Goal: Check status: Check status

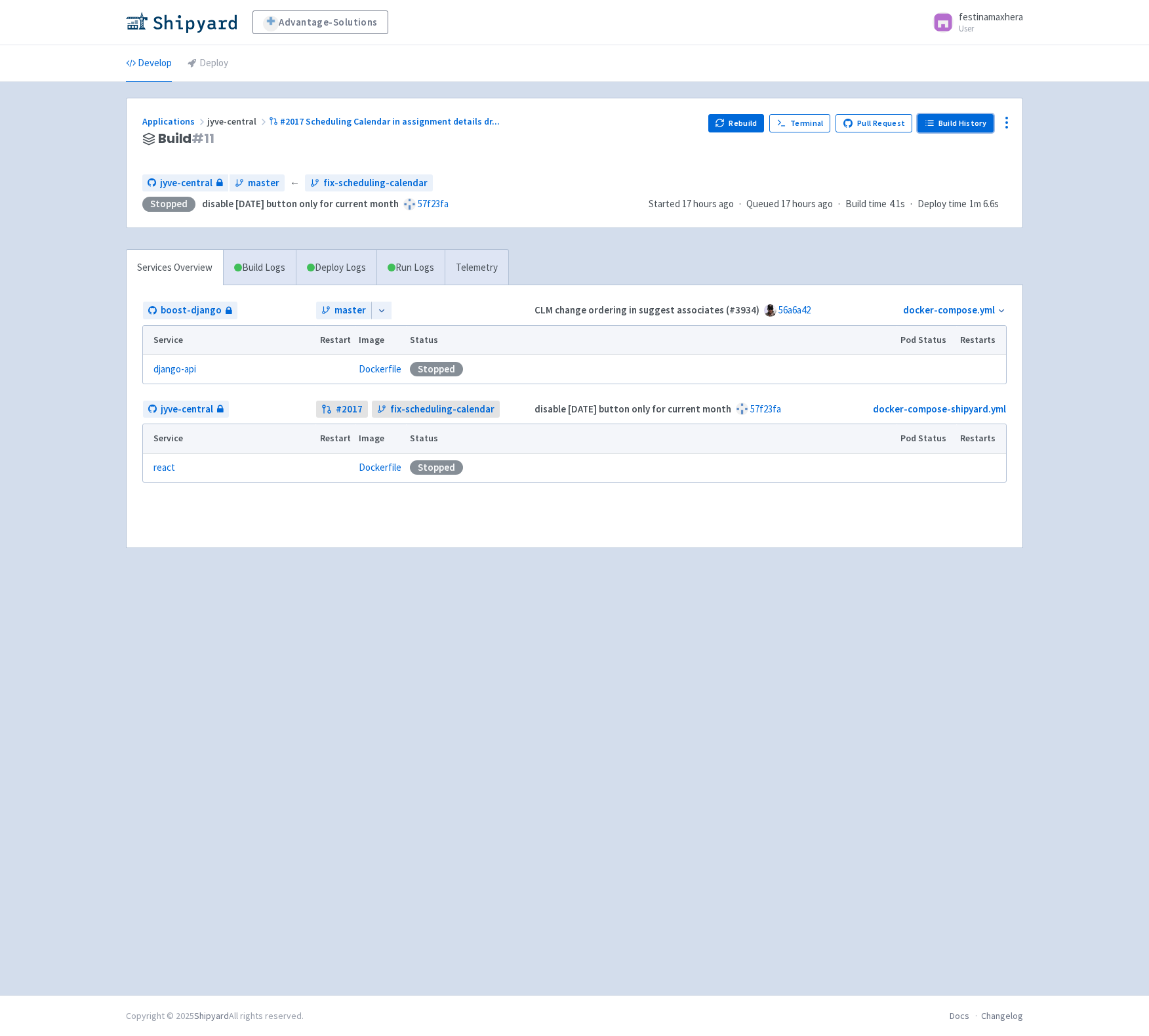
click at [965, 127] on link "Build History" at bounding box center [955, 123] width 76 height 18
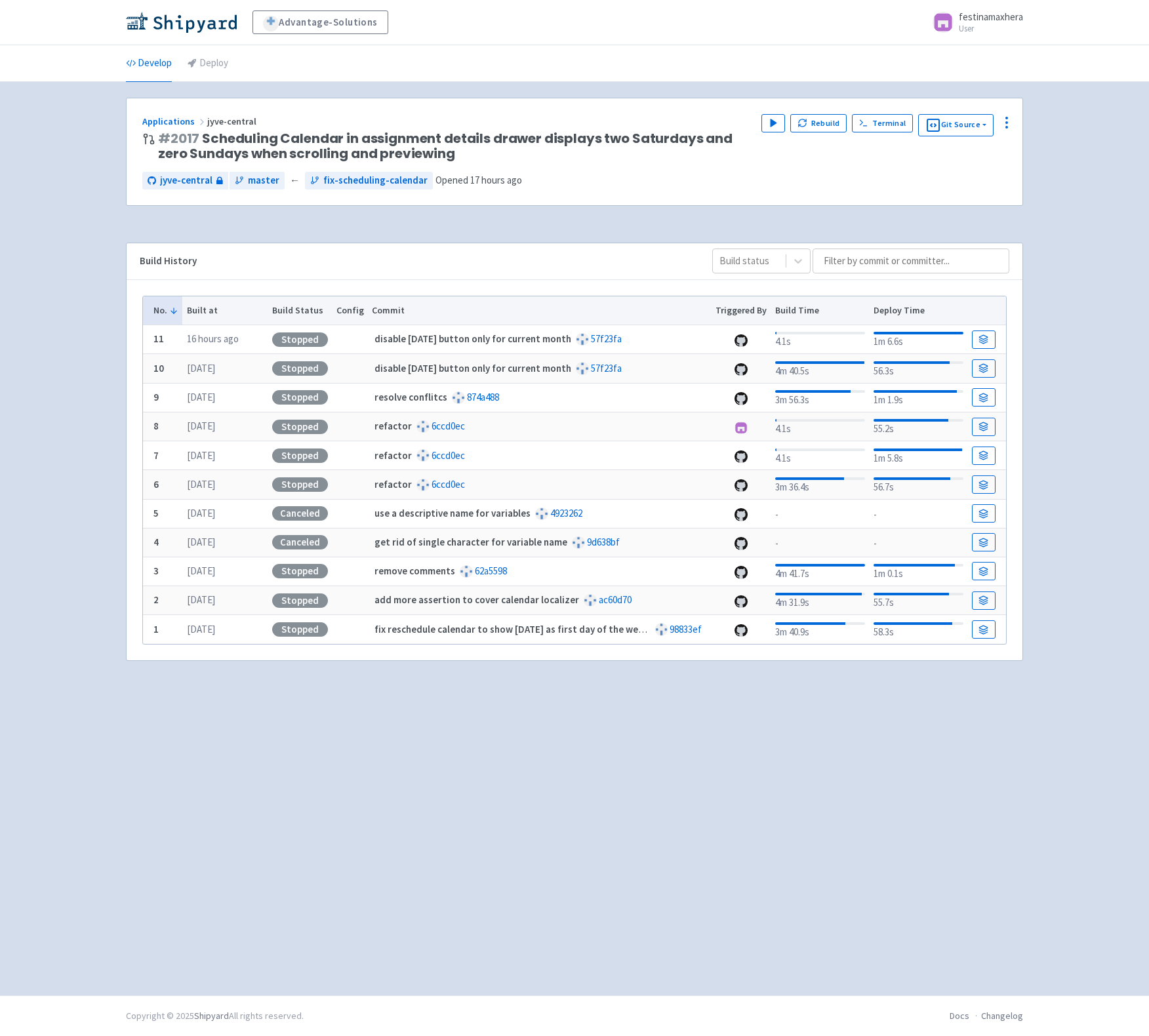
click at [1072, 159] on div "Advantage-Solutions festinamaxhera User Profile Sign out Develop Deploy" at bounding box center [574, 498] width 1149 height 996
click at [767, 117] on button "Play" at bounding box center [773, 123] width 23 height 18
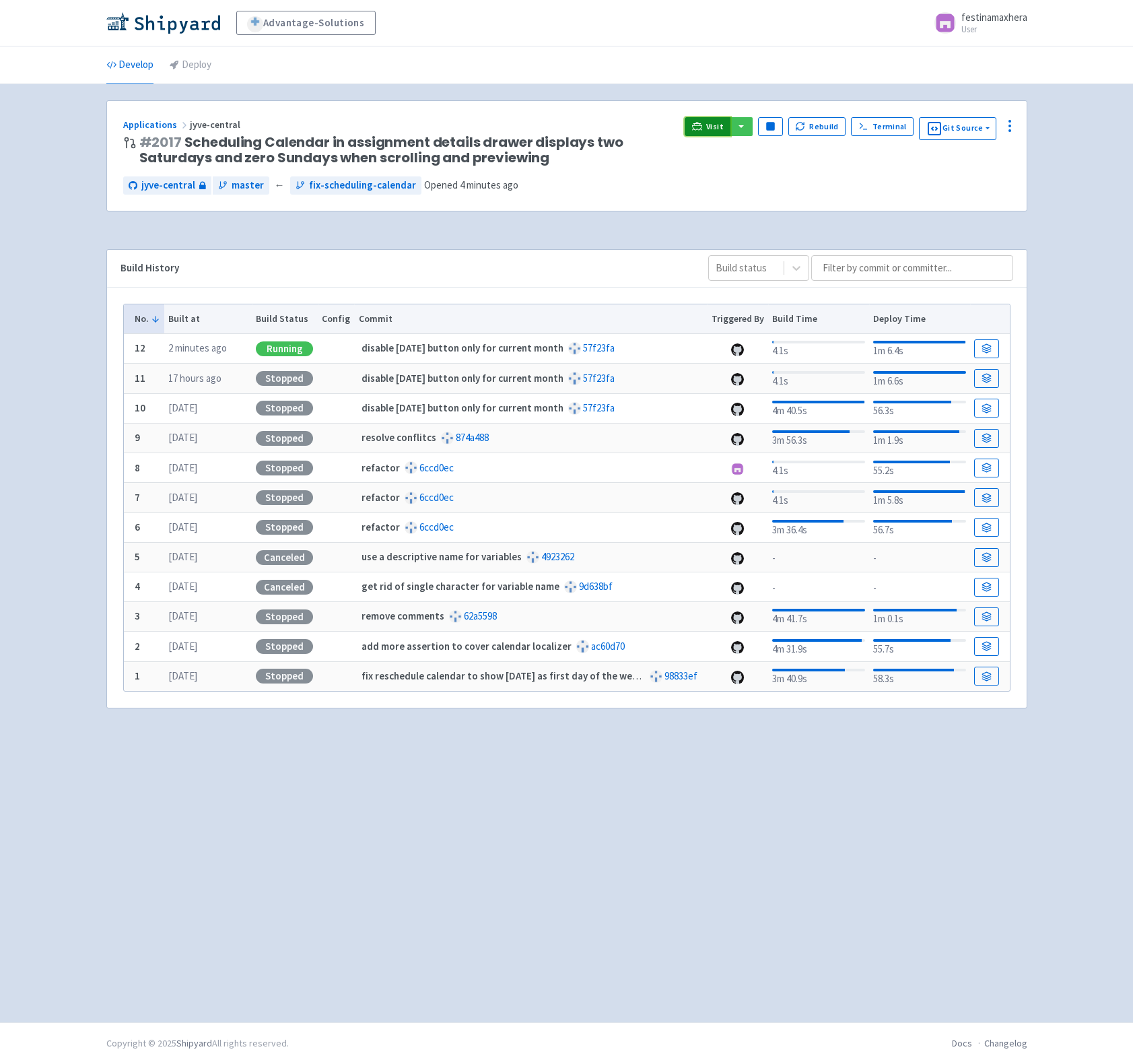
click at [712, 128] on span "Visit" at bounding box center [714, 127] width 17 height 11
